Goal: Transaction & Acquisition: Purchase product/service

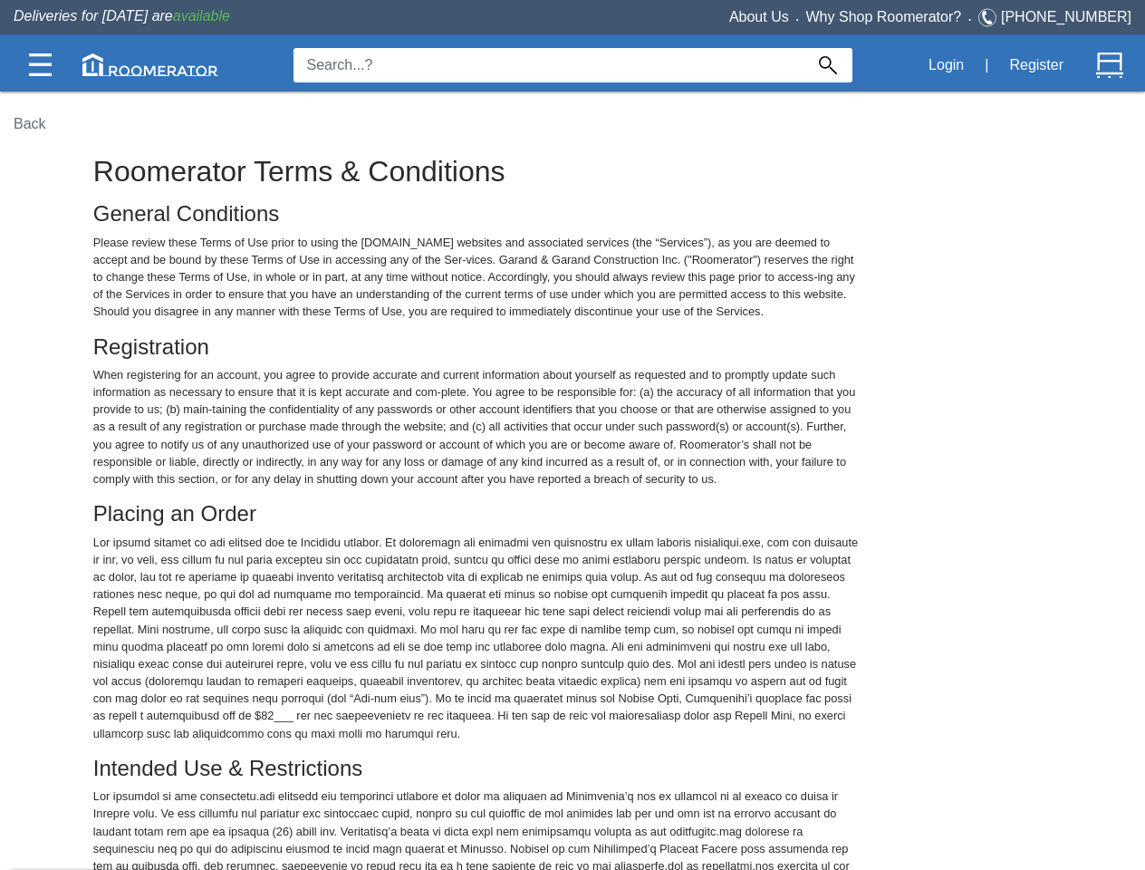
click at [40, 64] on img at bounding box center [40, 64] width 23 height 23
click at [150, 64] on img at bounding box center [150, 64] width 136 height 23
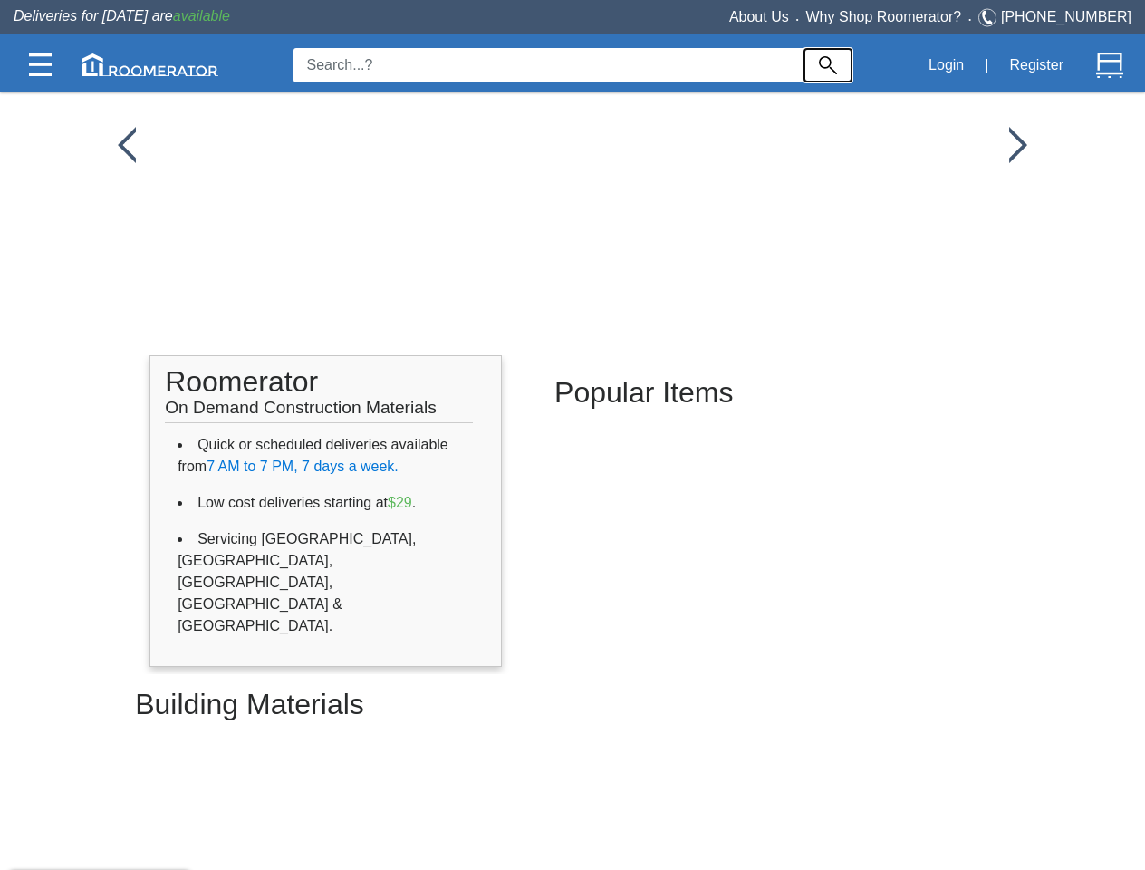
click at [828, 65] on img at bounding box center [828, 65] width 18 height 18
click at [946, 65] on button "Login" at bounding box center [946, 65] width 55 height 38
click at [1036, 65] on button "Register" at bounding box center [1036, 65] width 74 height 38
click at [1110, 65] on img at bounding box center [1109, 65] width 27 height 27
